Goal: Use online tool/utility: Use online tool/utility

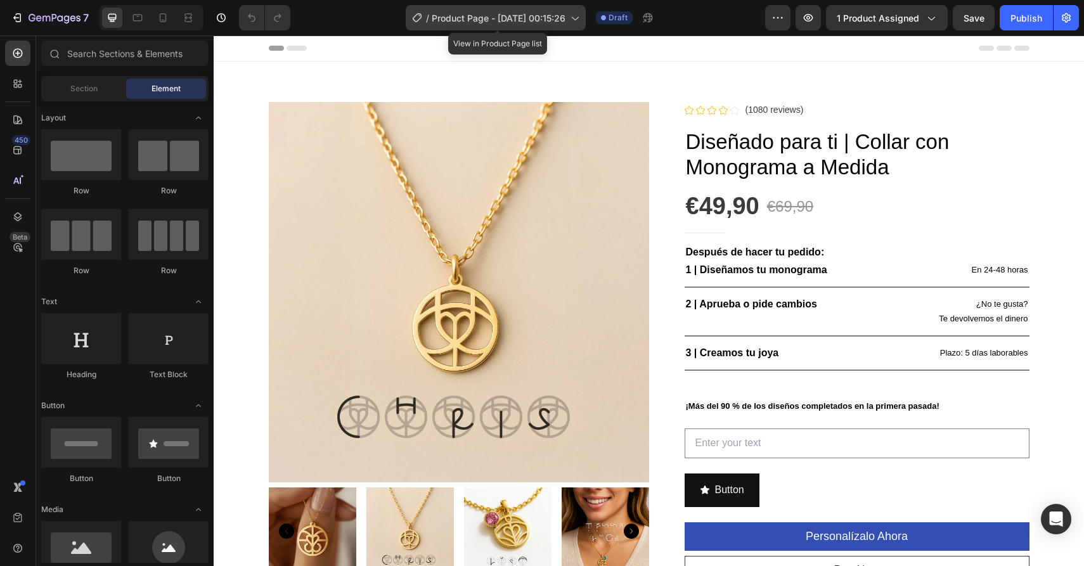
click at [573, 18] on icon at bounding box center [574, 17] width 13 height 13
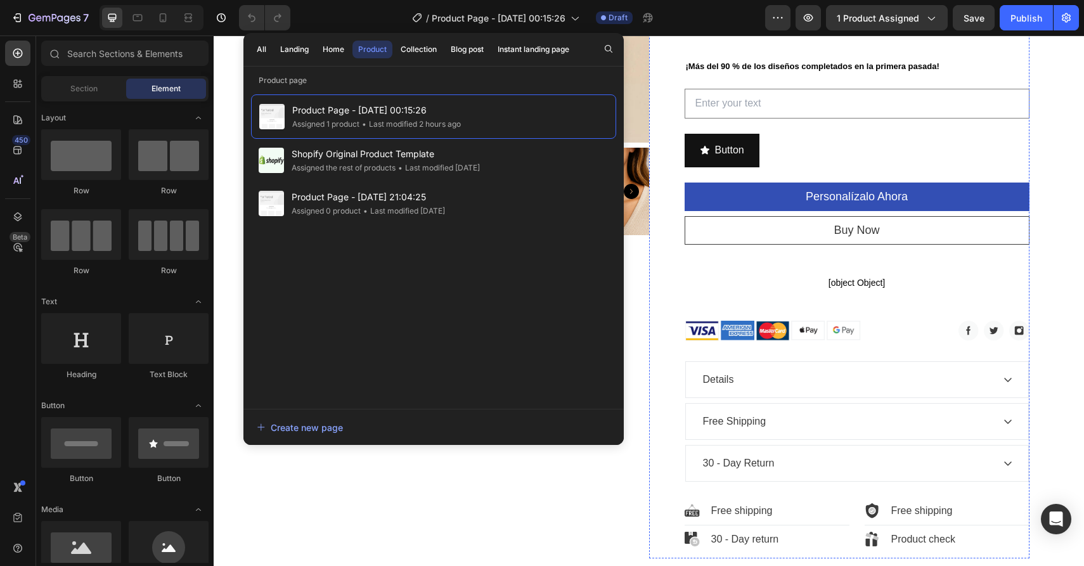
scroll to position [452, 0]
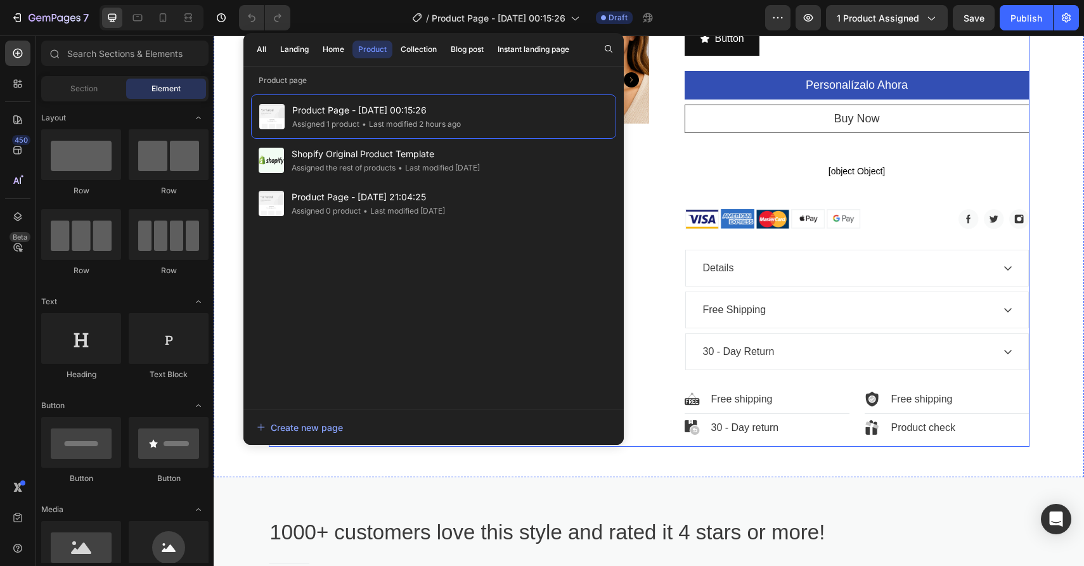
click at [647, 243] on div "Product Images" at bounding box center [459, 49] width 381 height 797
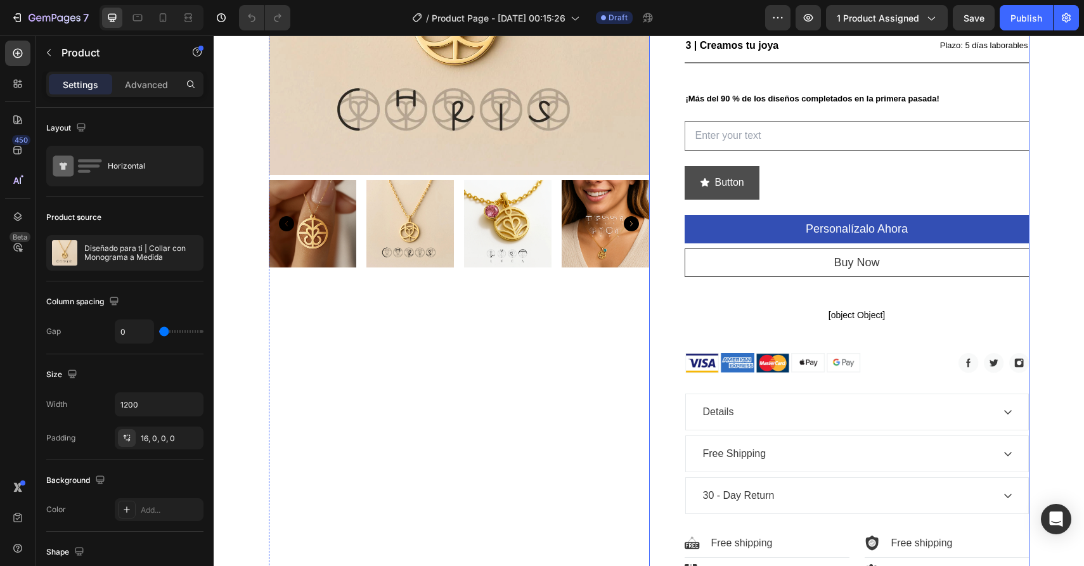
scroll to position [278, 0]
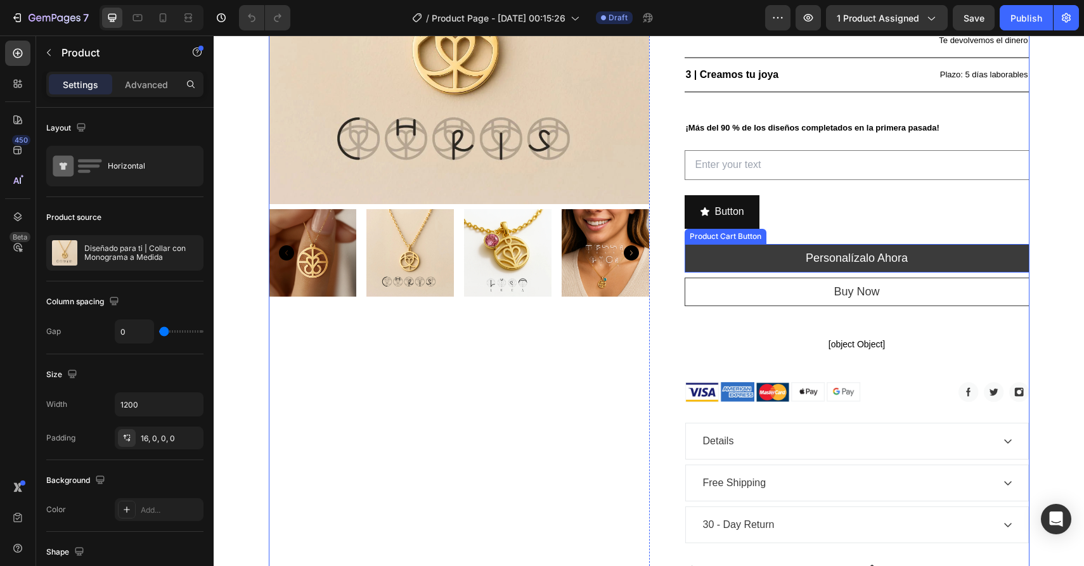
click at [726, 250] on button "Personalízalo ahora" at bounding box center [857, 258] width 345 height 29
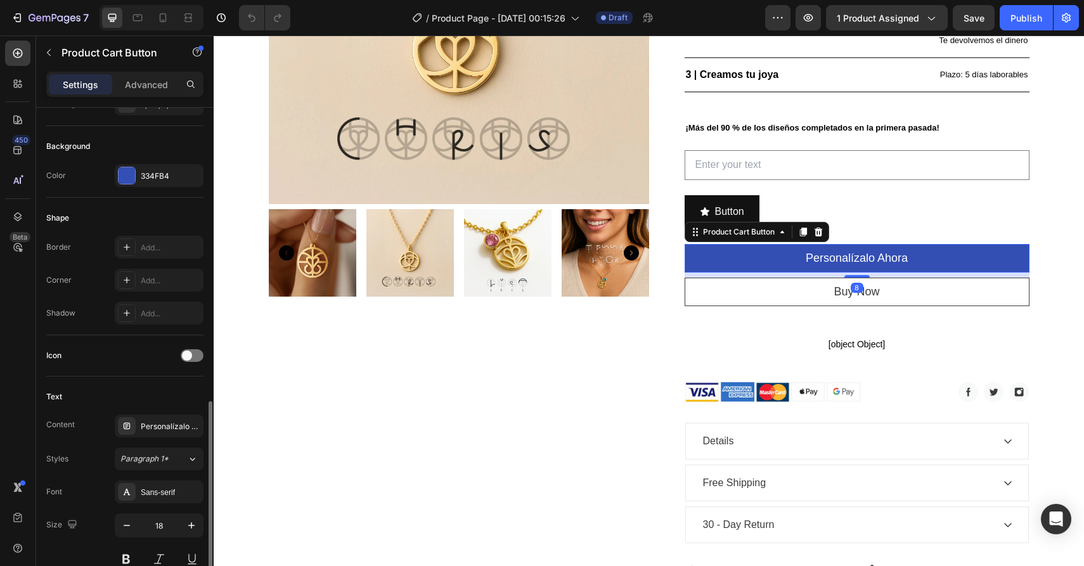
scroll to position [433, 0]
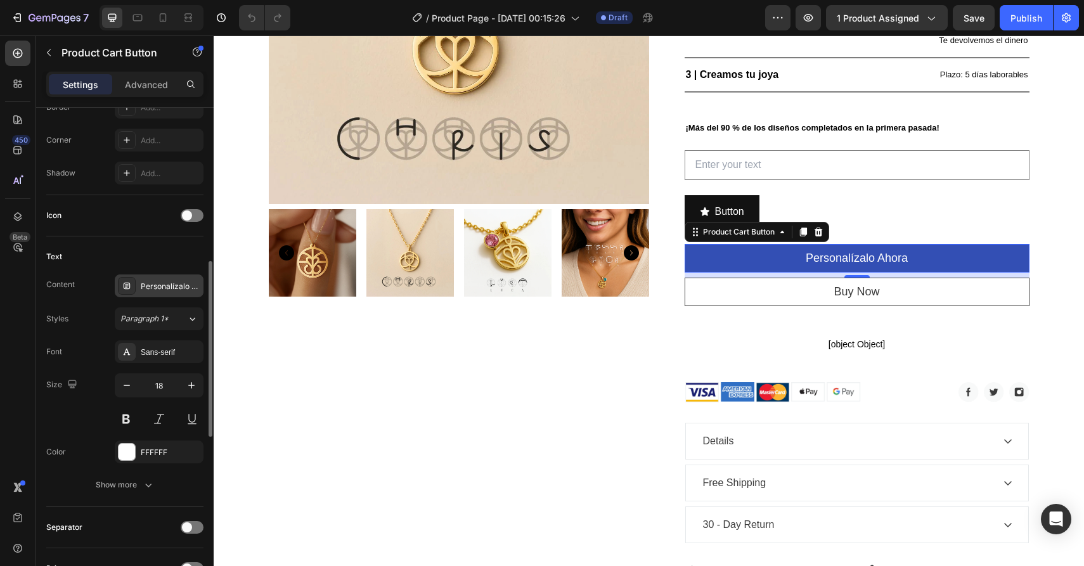
click at [162, 283] on div "Personalízalo ahora" at bounding box center [171, 286] width 60 height 11
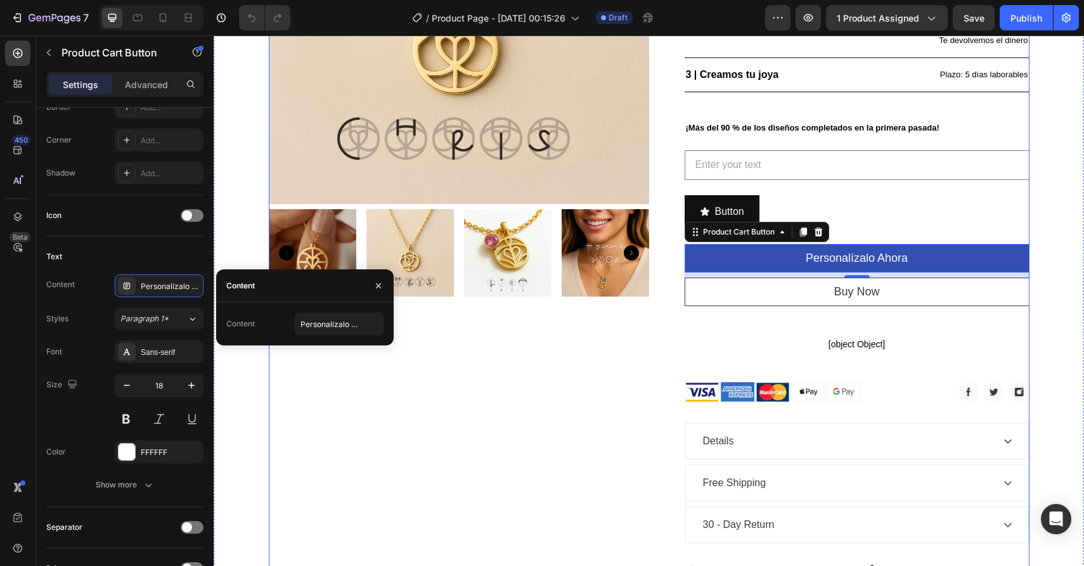
click at [344, 471] on div "Product Images" at bounding box center [459, 222] width 381 height 797
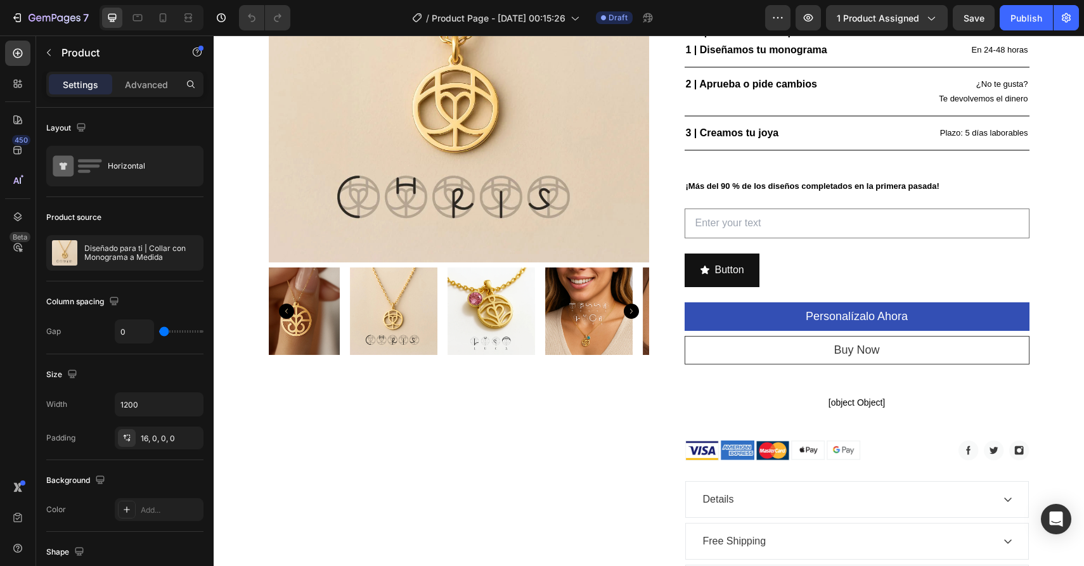
scroll to position [0, 0]
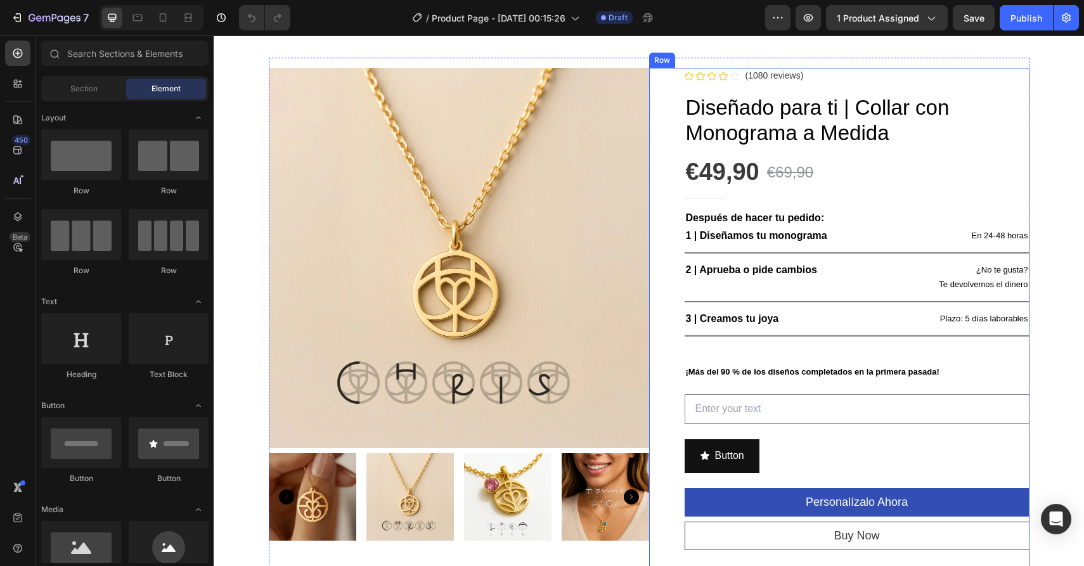
scroll to position [81, 0]
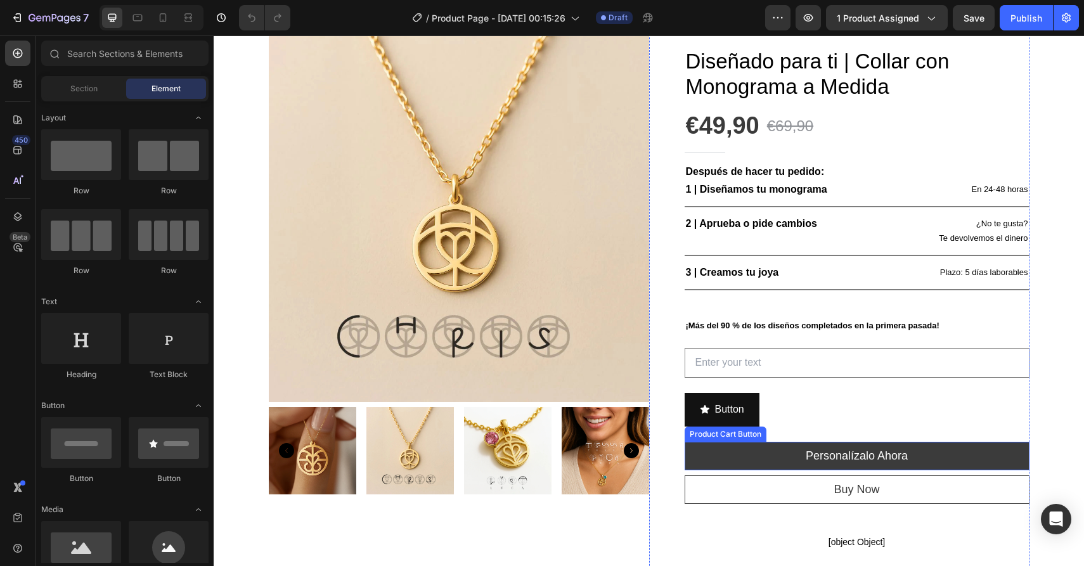
click at [788, 454] on button "Personalízalo ahora" at bounding box center [857, 456] width 345 height 29
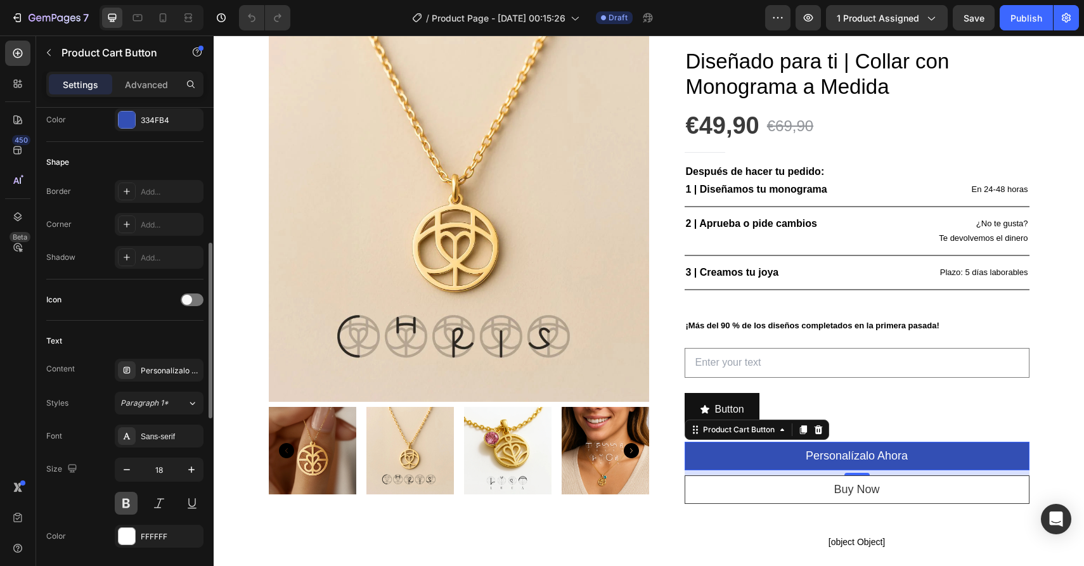
scroll to position [370, 0]
